Goal: Register for event/course

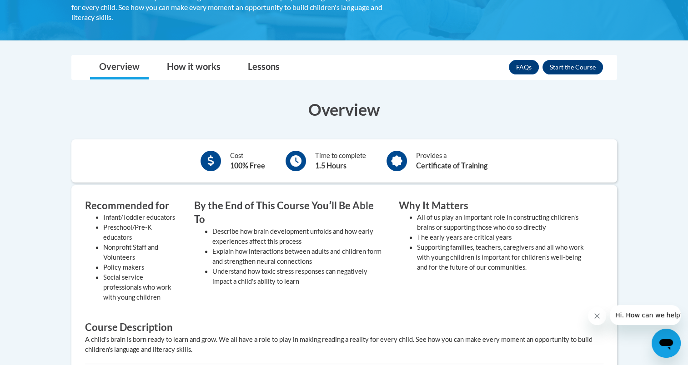
scroll to position [194, 0]
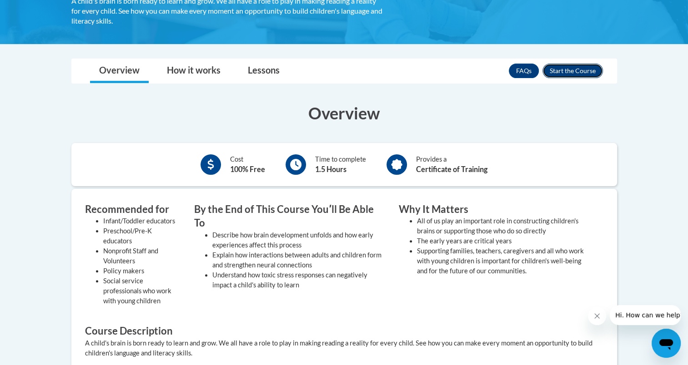
click at [556, 73] on button "Enroll" at bounding box center [572, 71] width 60 height 15
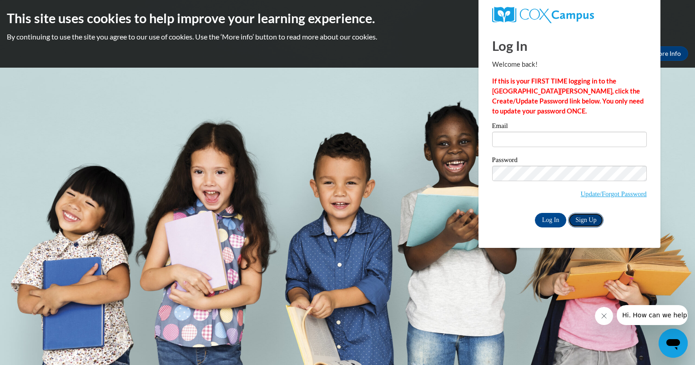
click at [580, 219] on link "Sign Up" at bounding box center [585, 220] width 35 height 15
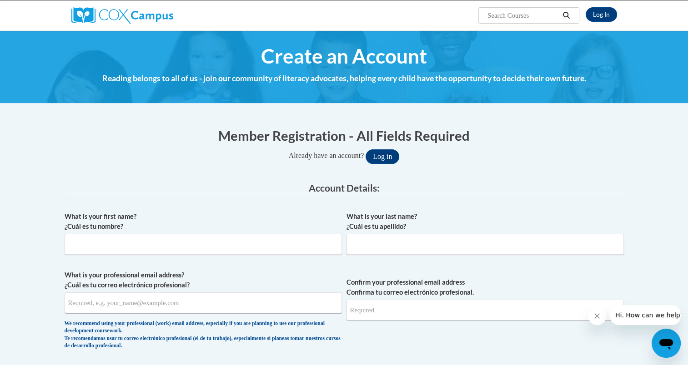
scroll to position [69, 0]
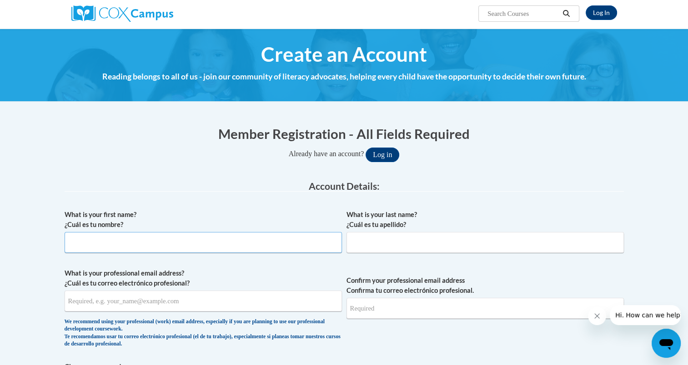
click at [77, 249] on input "What is your first name? ¿Cuál es tu nombre?" at bounding box center [203, 242] width 277 height 21
type input "Taylor"
type input "Bartscher"
type input "brookieboo122@gmail.com"
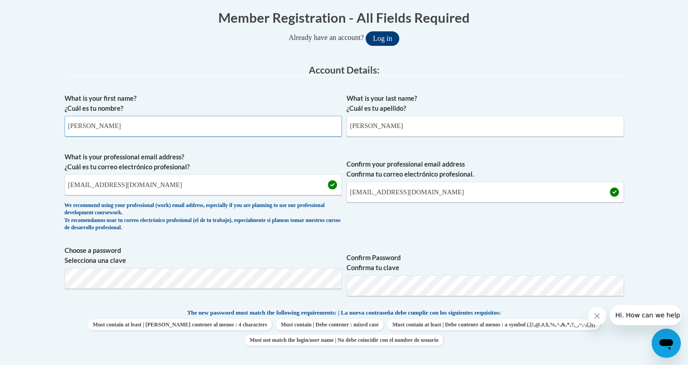
scroll to position [185, 0]
click at [393, 299] on span "Confirm Password Confirma tu clave" at bounding box center [484, 275] width 277 height 58
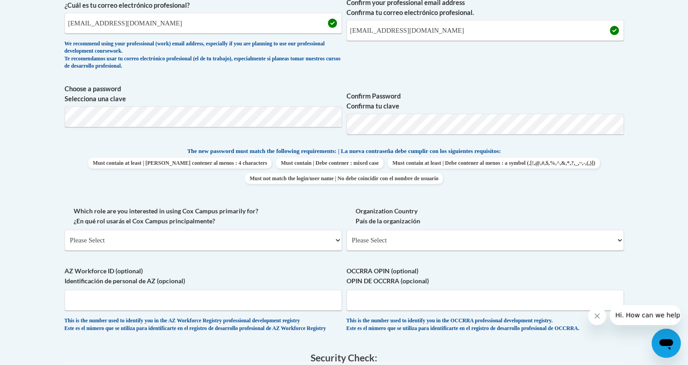
scroll to position [347, 0]
click at [205, 238] on select "Please Select College/University | Colegio/Universidad Community/Nonprofit Part…" at bounding box center [203, 240] width 277 height 21
select select "5a18ea06-2b54-4451-96f2-d152daf9eac5"
click at [65, 230] on select "Please Select College/University | Colegio/Universidad Community/Nonprofit Part…" at bounding box center [203, 240] width 277 height 21
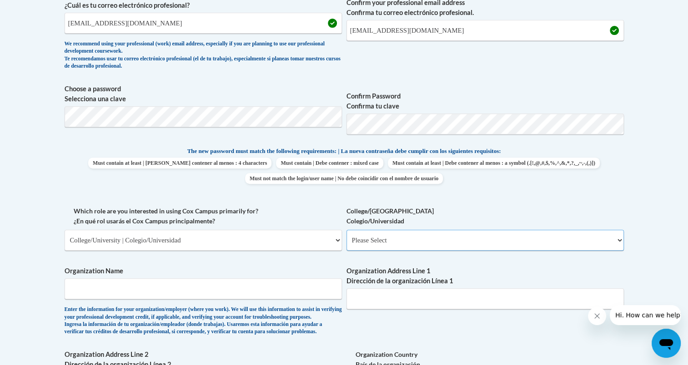
click at [360, 242] on select "Please Select College/University Staff | Empleado universitario College/Univers…" at bounding box center [484, 240] width 277 height 21
select select "99b32b07-cffc-426c-8bf6-0cd77760d84b"
click at [346, 230] on select "Please Select College/University Staff | Empleado universitario College/Univers…" at bounding box center [484, 240] width 277 height 21
click at [138, 291] on input "Organization Name" at bounding box center [203, 289] width 277 height 21
type input "Northern Illinois University"
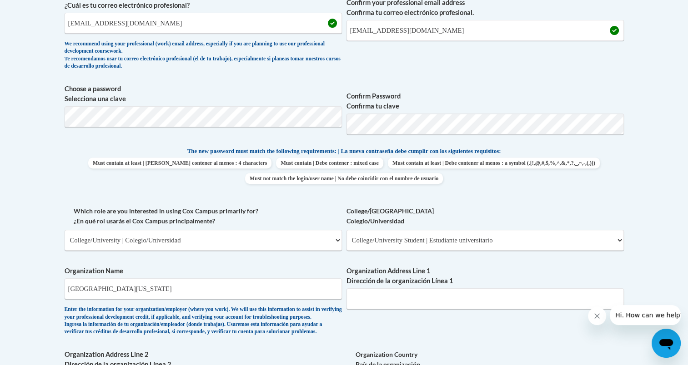
click at [178, 273] on label "Organization Name" at bounding box center [203, 271] width 277 height 10
click at [178, 279] on input "Northern Illinois University" at bounding box center [203, 289] width 277 height 21
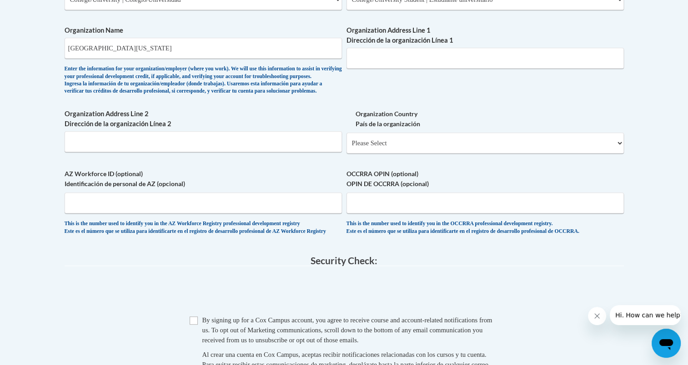
scroll to position [587, 0]
click at [363, 155] on select "Please Select United States | Estados Unidos Outside of the United States | Fue…" at bounding box center [484, 144] width 277 height 21
select select "ad49bcad-a171-4b2e-b99c-48b446064914"
click at [346, 148] on select "Please Select United States | Estados Unidos Outside of the United States | Fue…" at bounding box center [484, 144] width 277 height 21
select select
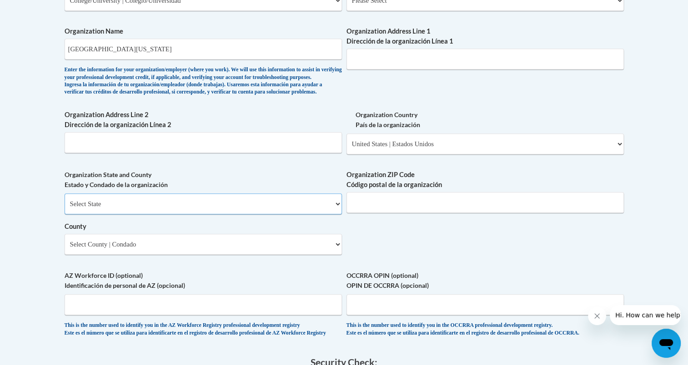
click at [91, 215] on select "Select State Alabama Alaska Arizona Arkansas California Colorado Connecticut De…" at bounding box center [203, 204] width 277 height 21
select select "Illinois"
click at [65, 209] on select "Select State Alabama Alaska Arizona Arkansas California Colorado Connecticut De…" at bounding box center [203, 204] width 277 height 21
click at [80, 255] on select "County" at bounding box center [203, 244] width 277 height 21
click at [80, 255] on select "Select County Adams Alexander Bond Boone Brown Bureau Calhoun Carroll Cass Cham…" at bounding box center [203, 244] width 277 height 21
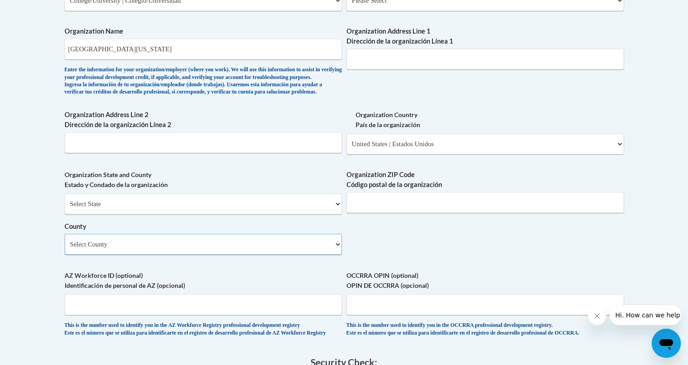
click at [80, 255] on select "Select County Adams Alexander Bond Boone Brown Bureau Calhoun Carroll Cass Cham…" at bounding box center [203, 244] width 277 height 21
select select "DeKalb"
click at [65, 249] on select "Select County Adams Alexander Bond Boone Brown Bureau Calhoun Carroll Cass Cham…" at bounding box center [203, 244] width 277 height 21
click at [354, 213] on input "Organization ZIP Code Código postal de la organización" at bounding box center [484, 202] width 277 height 21
type input "60115"
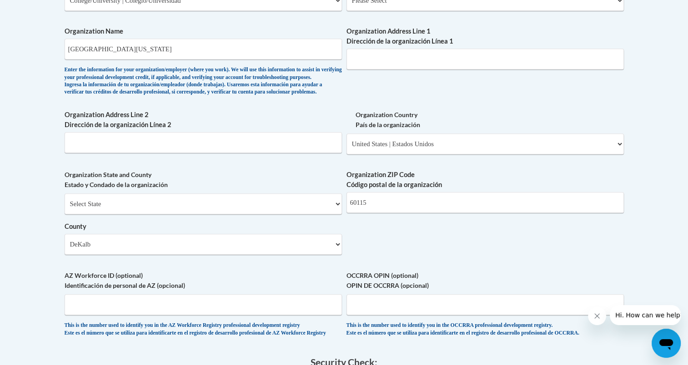
click at [344, 230] on div "What is your first name? ¿Cuál es tu nombre? Taylor What is your last name? ¿Cu…" at bounding box center [344, 16] width 559 height 659
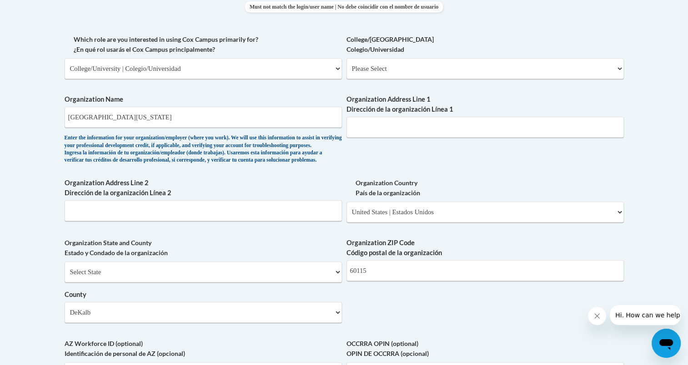
scroll to position [518, 0]
drag, startPoint x: 156, startPoint y: 120, endPoint x: 7, endPoint y: 115, distance: 149.2
click at [7, 115] on body "This site uses cookies to help improve your learning experience. By continuing …" at bounding box center [344, 159] width 688 height 1354
click at [160, 122] on input "Northern Illinois University" at bounding box center [203, 118] width 277 height 21
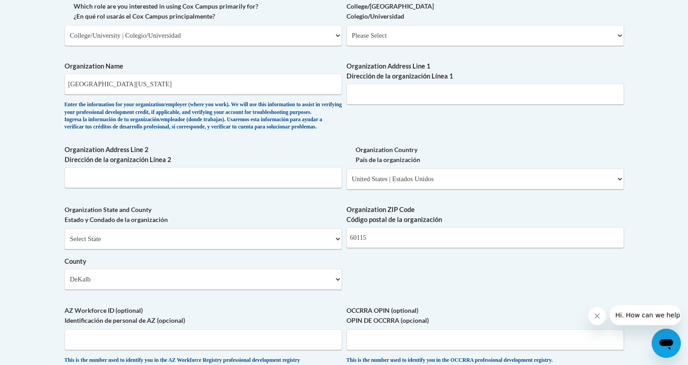
scroll to position [552, 0]
click at [161, 85] on input "Northern Illinois University" at bounding box center [203, 84] width 277 height 21
type input "Northern Illinois University, Child Development and Family Center"
click at [381, 99] on input "Organization Address Line 1 Dirección de la organización Línea 1" at bounding box center [484, 94] width 277 height 21
type input "220 N Annie Glidden Rd"
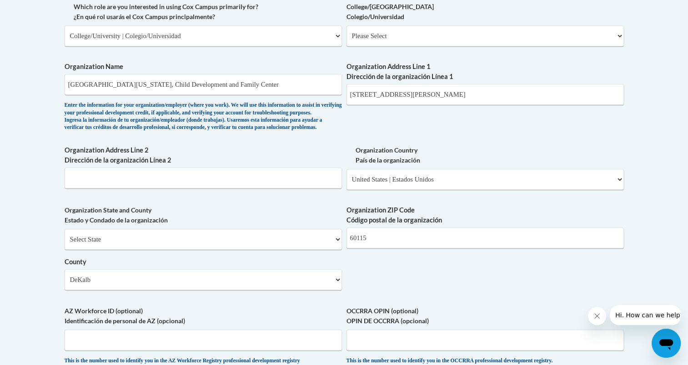
click at [365, 134] on div "What is your first name? ¿Cuál es tu nombre? Taylor What is your last name? ¿Cu…" at bounding box center [344, 52] width 559 height 659
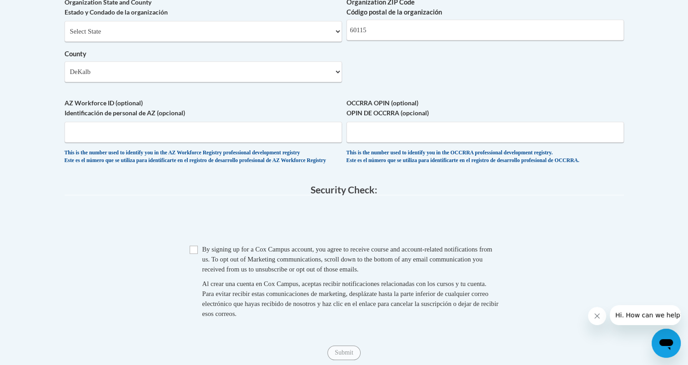
scroll to position [765, 0]
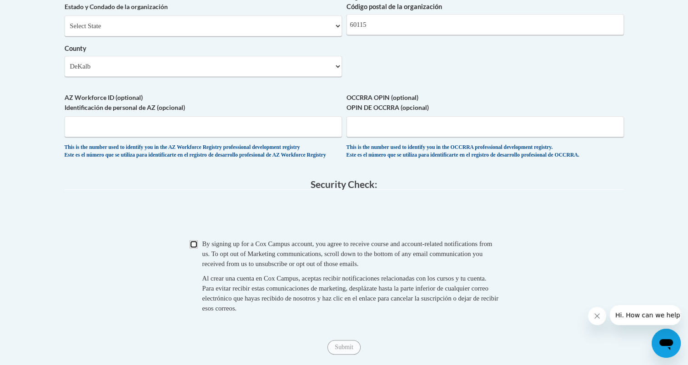
click at [192, 249] on input "Checkbox" at bounding box center [194, 244] width 8 height 8
checkbox input "true"
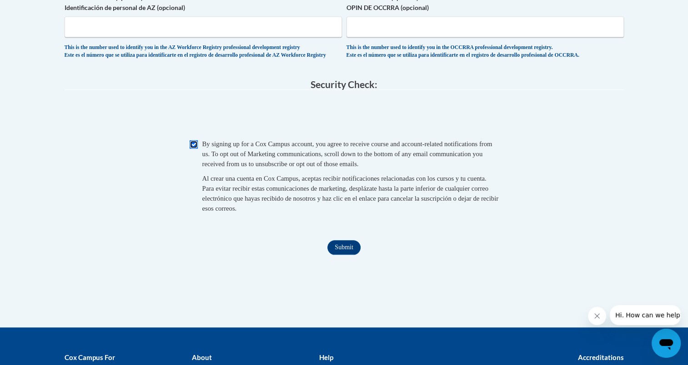
scroll to position [867, 0]
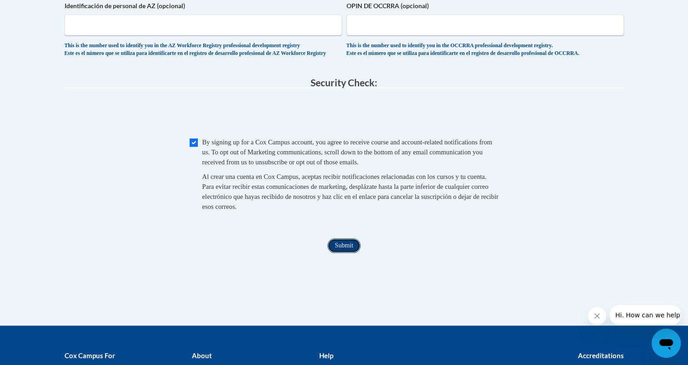
click at [345, 253] on input "Submit" at bounding box center [343, 246] width 33 height 15
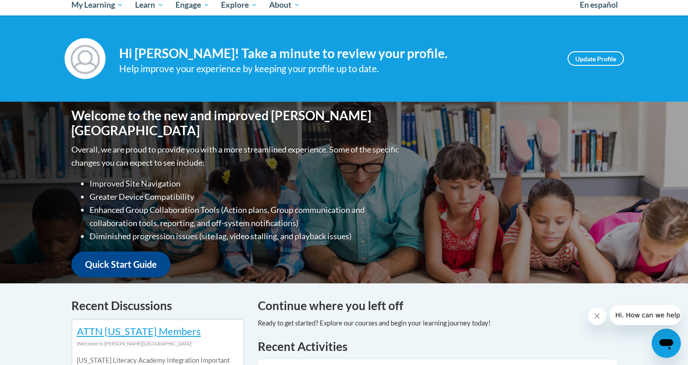
scroll to position [155, 0]
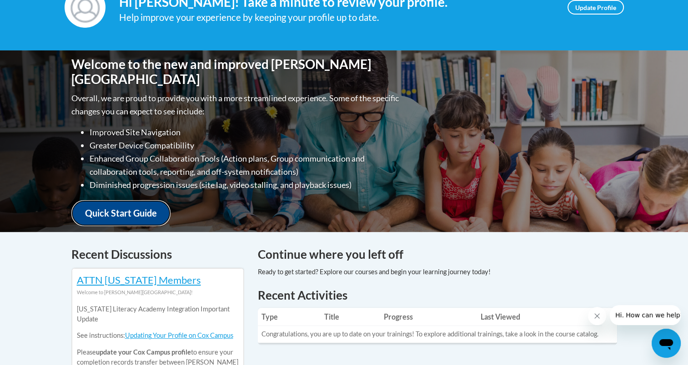
click at [114, 203] on link "Quick Start Guide" at bounding box center [120, 213] width 99 height 26
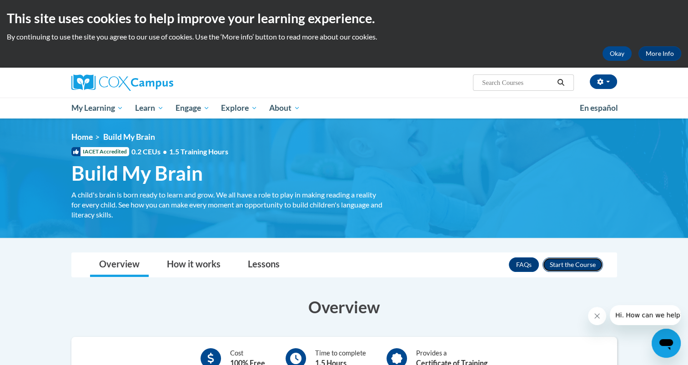
click at [555, 263] on button "Enroll" at bounding box center [572, 265] width 60 height 15
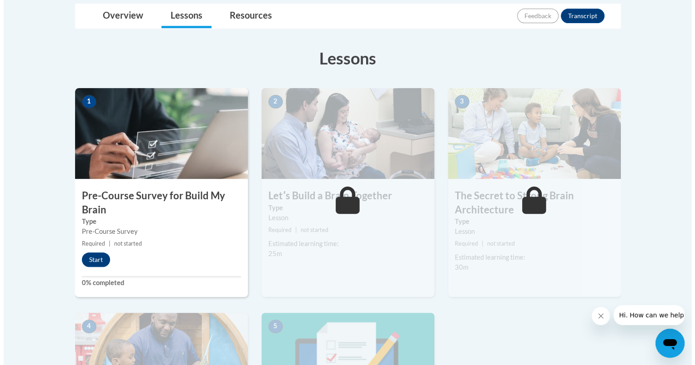
scroll to position [218, 0]
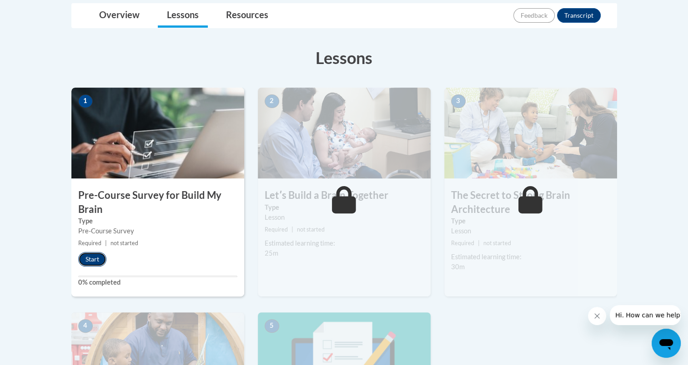
click at [91, 253] on button "Start" at bounding box center [92, 259] width 28 height 15
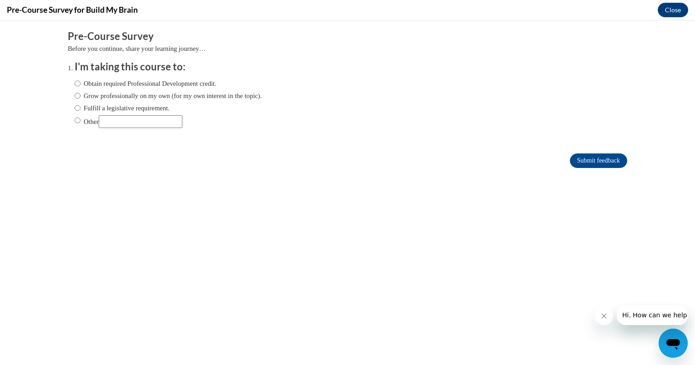
scroll to position [0, 0]
click at [75, 82] on input "Obtain required Professional Development credit." at bounding box center [78, 84] width 6 height 10
radio input "true"
click at [92, 107] on label "Fulfill a legislative requirement." at bounding box center [122, 108] width 95 height 10
click at [80, 107] on input "Fulfill a legislative requirement." at bounding box center [78, 108] width 6 height 10
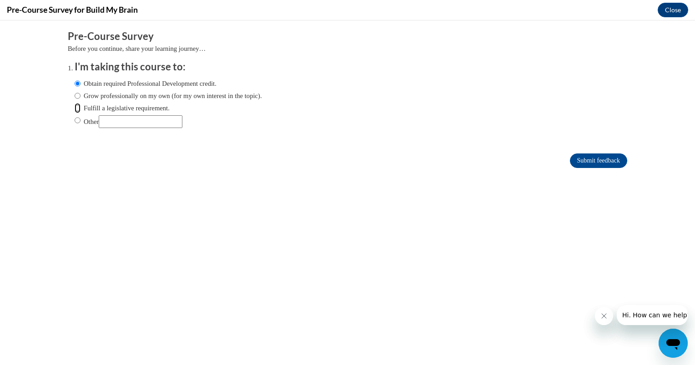
radio input "true"
click at [580, 158] on input "Submit feedback" at bounding box center [598, 161] width 57 height 15
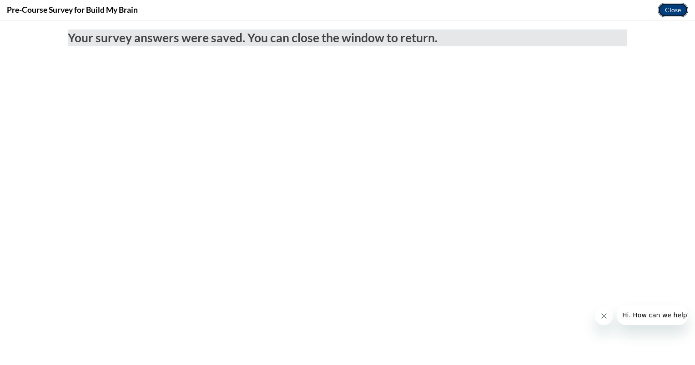
click at [669, 11] on button "Close" at bounding box center [672, 10] width 30 height 15
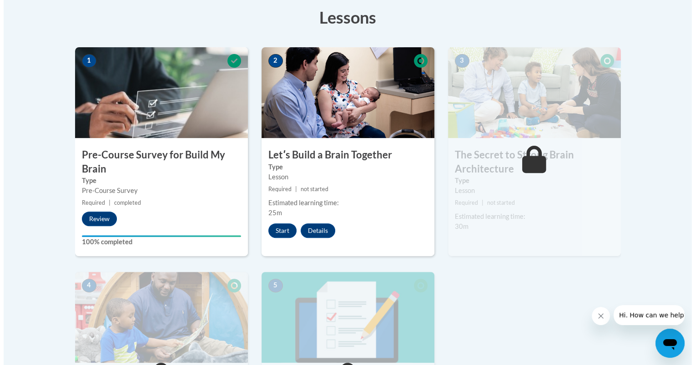
scroll to position [254, 0]
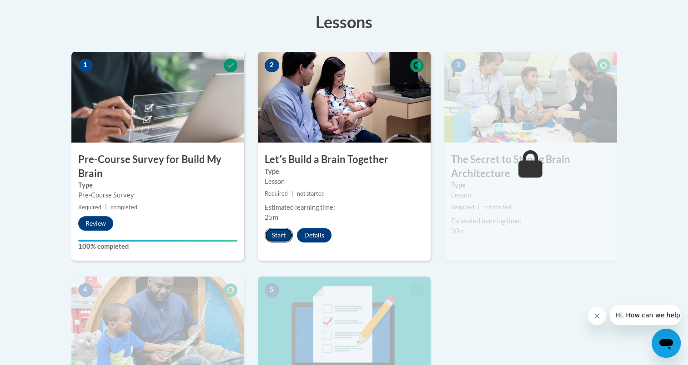
click at [273, 237] on button "Start" at bounding box center [279, 235] width 28 height 15
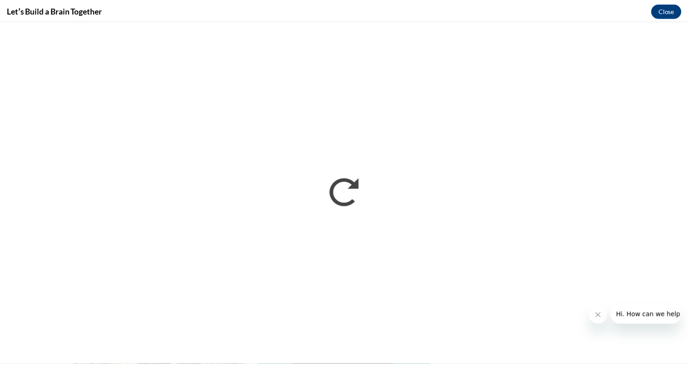
scroll to position [0, 0]
click at [603, 315] on icon "Close message from company" at bounding box center [603, 316] width 7 height 7
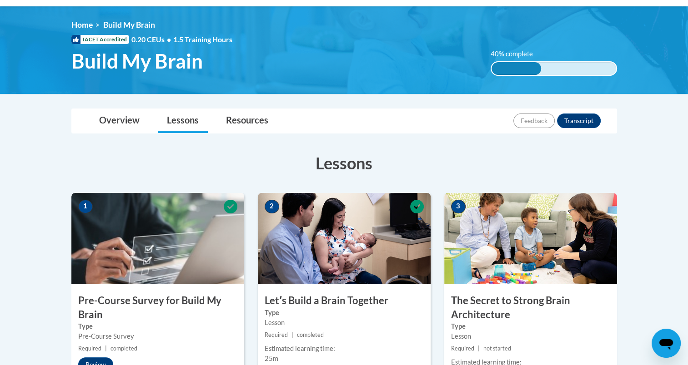
scroll to position [112, 0]
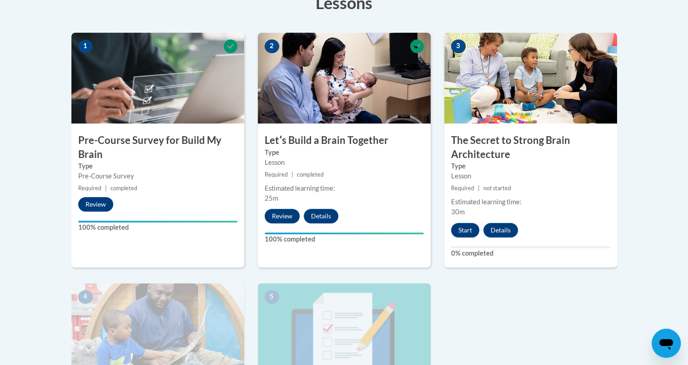
scroll to position [275, 0]
